Goal: Use online tool/utility: Utilize a website feature to perform a specific function

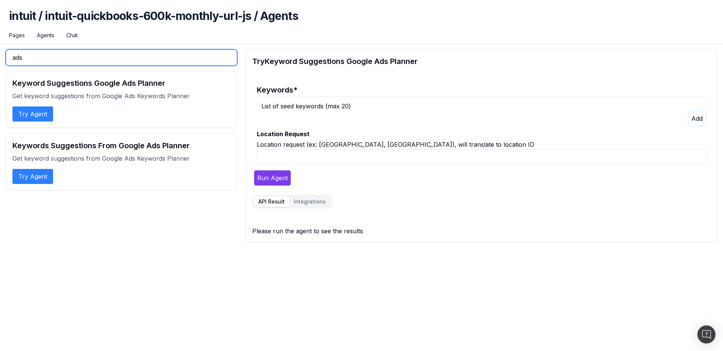
click at [41, 59] on input "ads" at bounding box center [121, 58] width 231 height 16
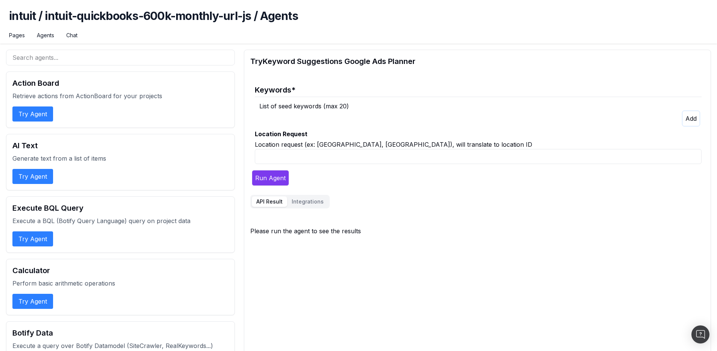
click at [301, 105] on div "List of seed keywords (max 20)" at bounding box center [480, 106] width 442 height 9
click at [688, 117] on icon "button" at bounding box center [690, 119] width 11 height 8
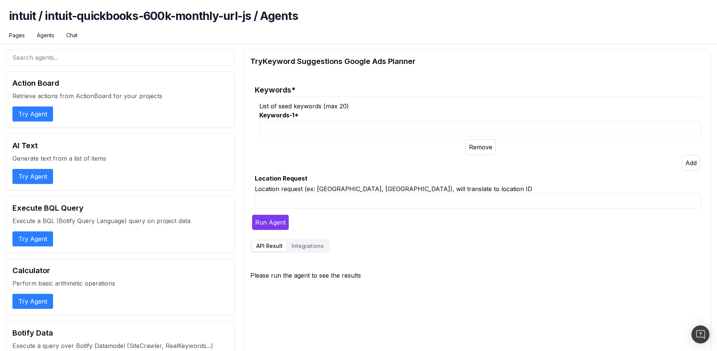
click at [368, 146] on div at bounding box center [480, 147] width 442 height 16
click at [394, 127] on input "Keywords-1 *" at bounding box center [480, 128] width 442 height 15
type input "accounting"
click at [362, 204] on input "Location Request" at bounding box center [478, 200] width 447 height 15
drag, startPoint x: 288, startPoint y: 202, endPoint x: 285, endPoint y: 195, distance: 7.6
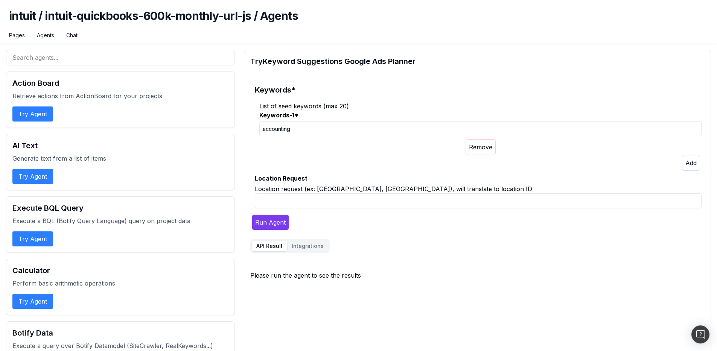
click at [285, 195] on input "Location Request" at bounding box center [478, 200] width 447 height 15
click at [272, 228] on button "Run Agent" at bounding box center [270, 223] width 37 height 16
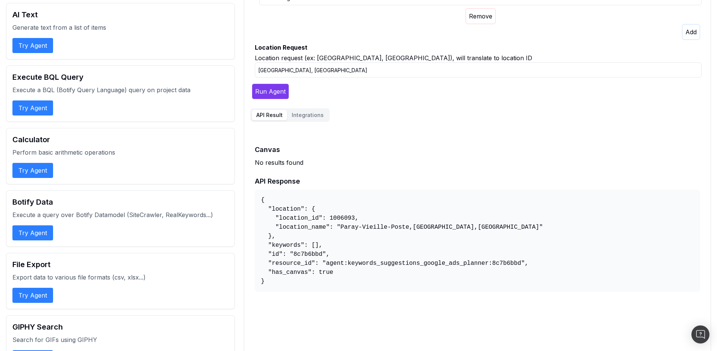
scroll to position [40, 0]
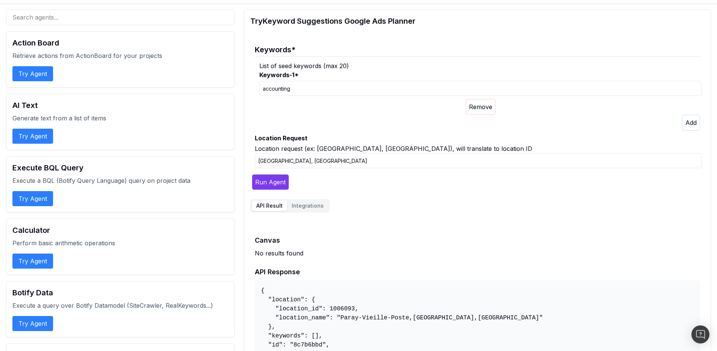
drag, startPoint x: 289, startPoint y: 161, endPoint x: 254, endPoint y: 160, distance: 35.8
click at [254, 160] on fieldset "Keywords * List of seed keywords (max 20) Keywords-1 * accounting Location Requ…" at bounding box center [475, 104] width 451 height 133
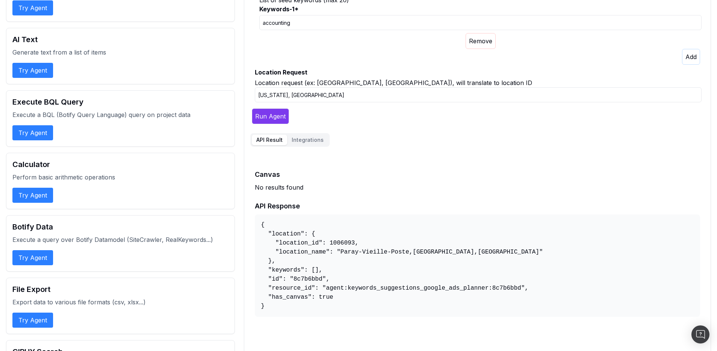
scroll to position [116, 0]
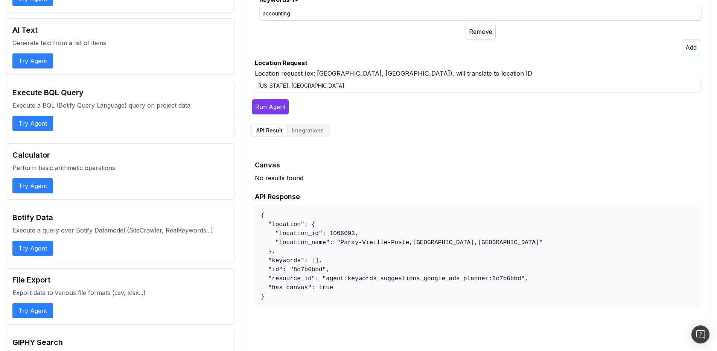
type input "[US_STATE], [GEOGRAPHIC_DATA]"
click at [274, 111] on button "Run Agent" at bounding box center [270, 107] width 37 height 16
